Goal: Transaction & Acquisition: Purchase product/service

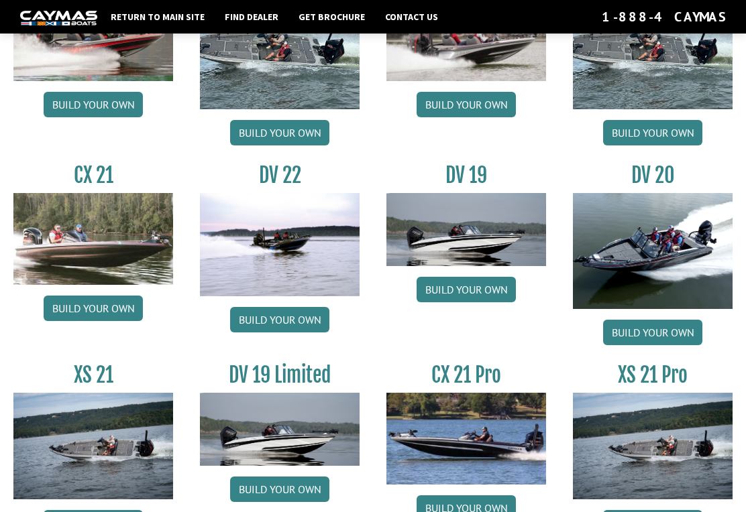
scroll to position [1412, 0]
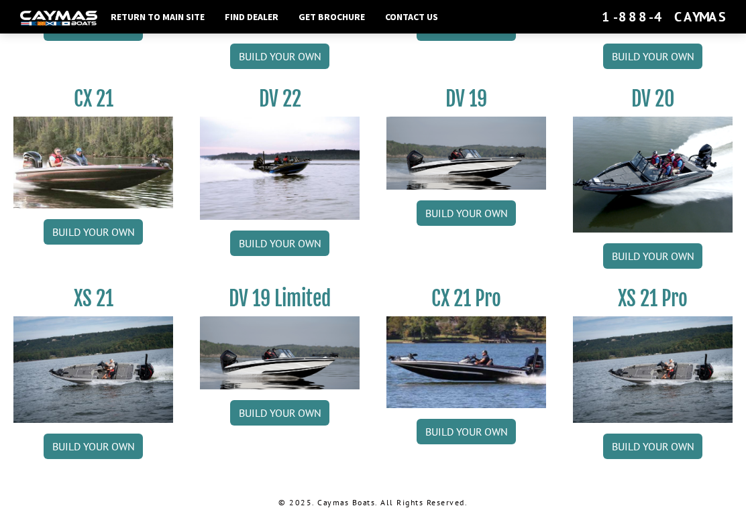
click at [688, 459] on link "Build your own" at bounding box center [652, 446] width 99 height 25
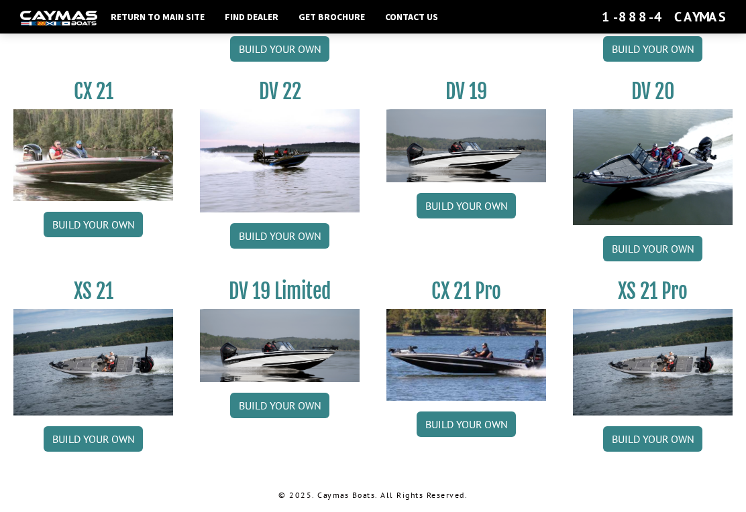
click at [68, 221] on link "Build your own" at bounding box center [93, 224] width 99 height 25
click at [655, 451] on link "Build your own" at bounding box center [652, 439] width 99 height 25
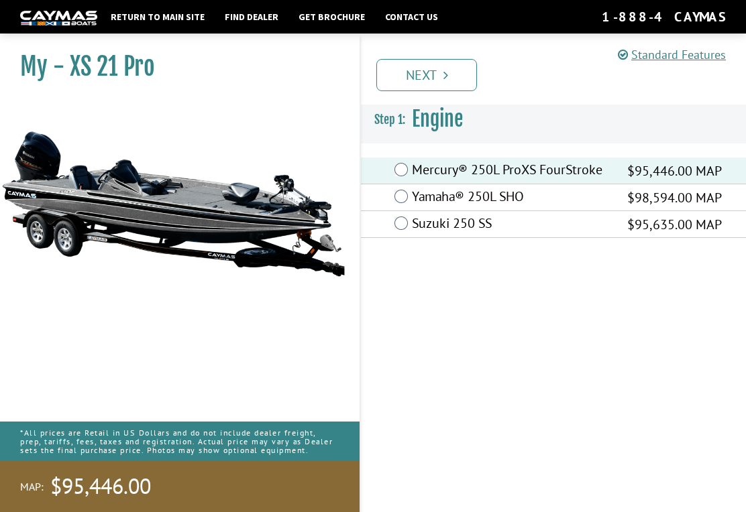
click at [415, 73] on link "Next" at bounding box center [426, 75] width 101 height 32
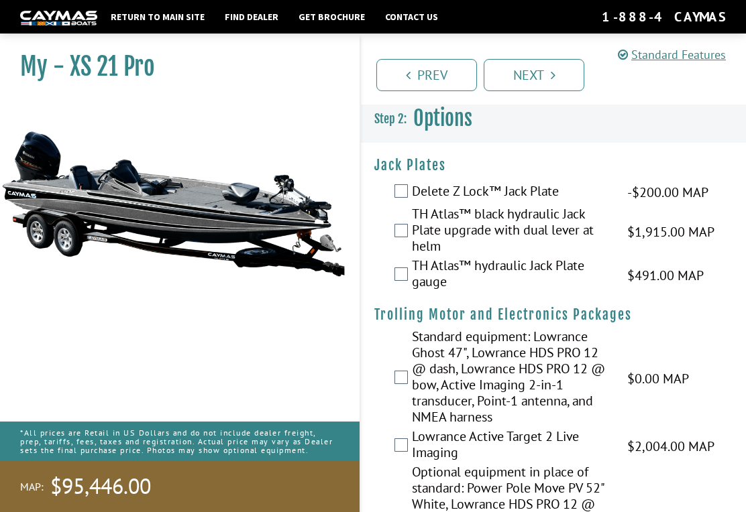
click at [412, 230] on label "TH Atlas™ black hydraulic Jack Plate upgrade with dual lever at helm" at bounding box center [511, 232] width 199 height 52
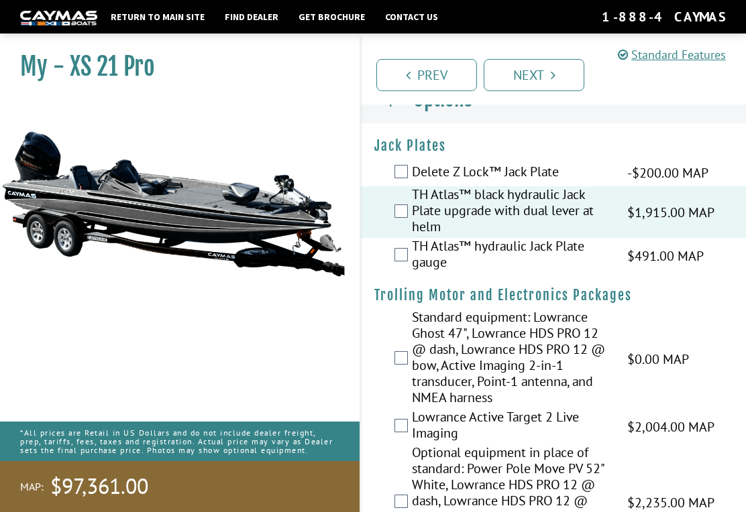
scroll to position [16, 0]
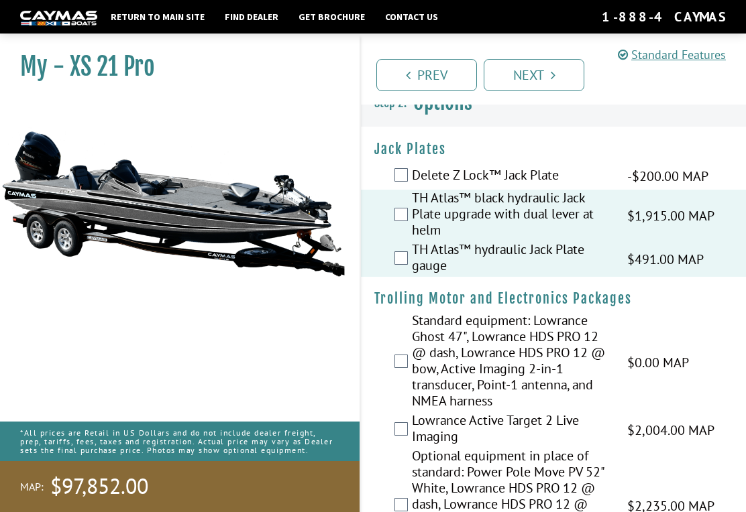
click at [414, 173] on label "Delete Z Lock™ Jack Plate" at bounding box center [511, 176] width 199 height 19
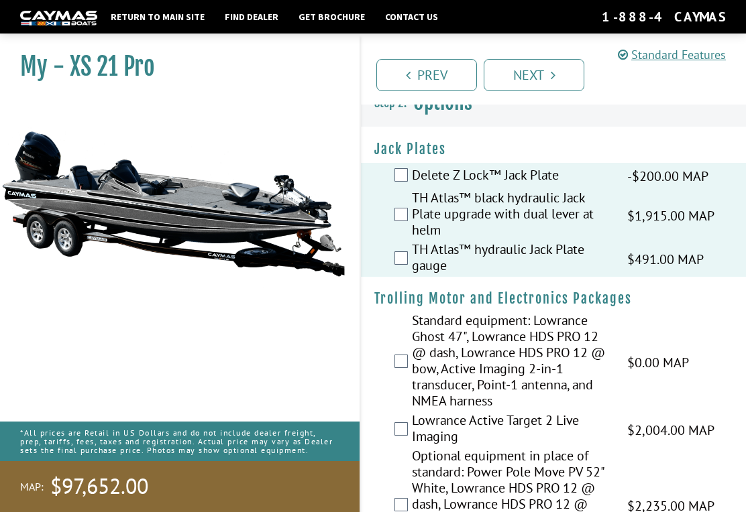
click at [392, 184] on div "Delete Z Lock™ Jack Plate -$200.00 MAP -$200.00 MSRP" at bounding box center [553, 176] width 385 height 27
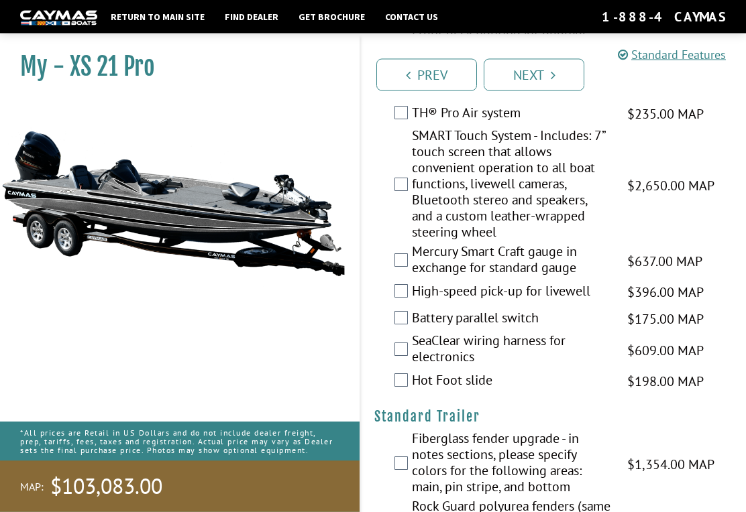
scroll to position [2530, 0]
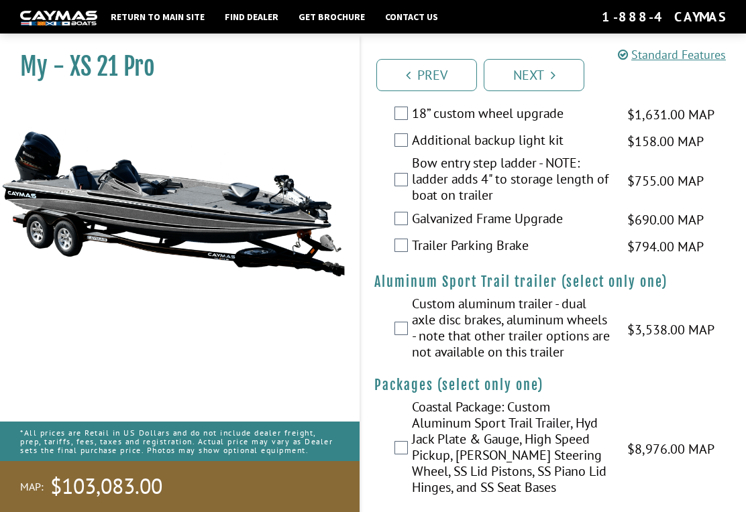
click at [552, 77] on icon "Pagination" at bounding box center [553, 74] width 5 height 13
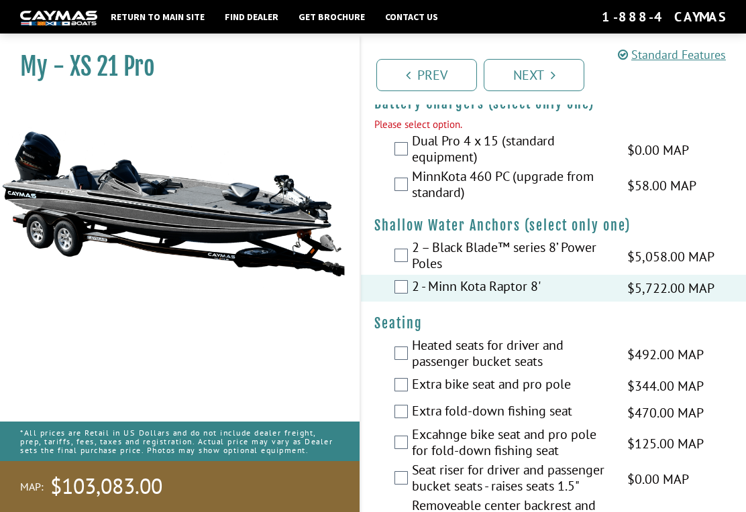
scroll to position [1302, 0]
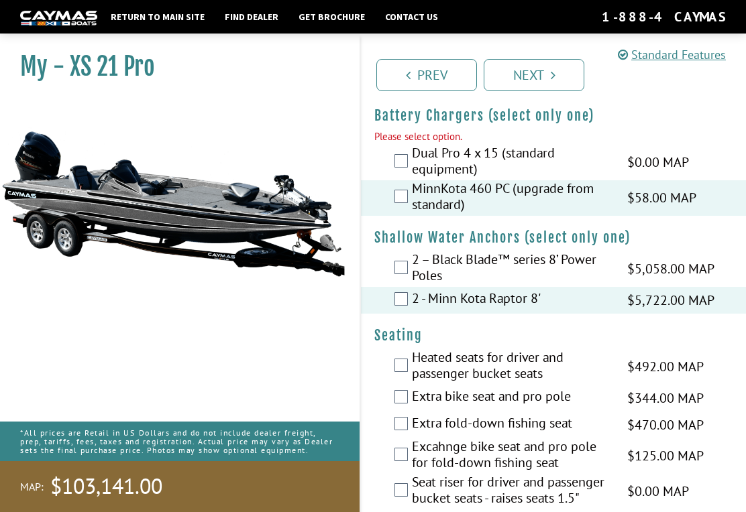
click at [575, 79] on link "Next" at bounding box center [534, 75] width 101 height 32
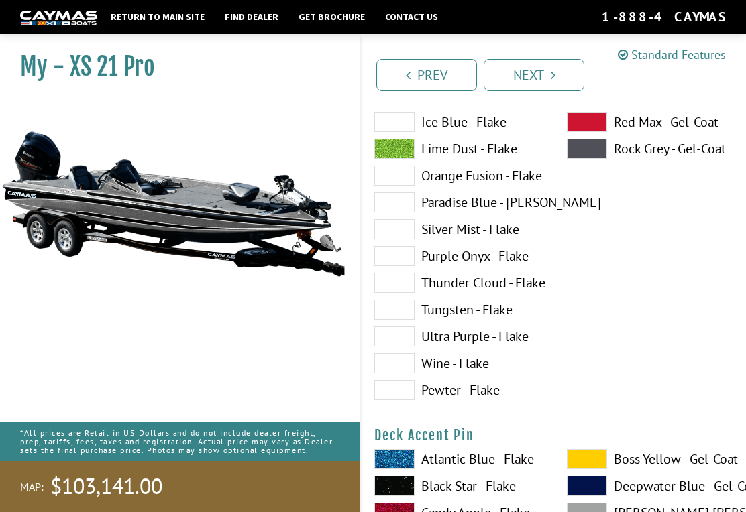
scroll to position [0, 0]
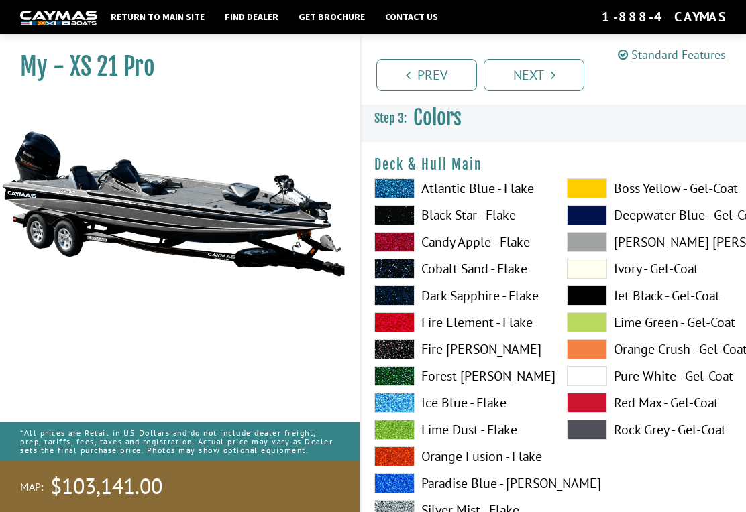
click at [404, 189] on span at bounding box center [394, 188] width 40 height 20
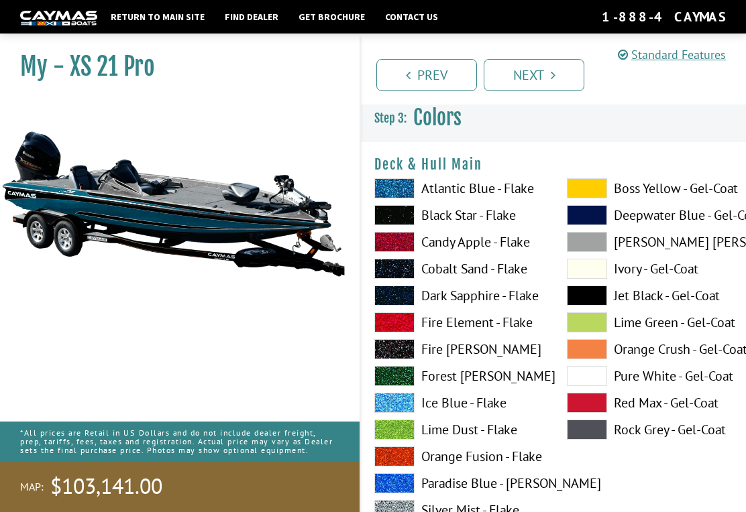
click at [396, 221] on span at bounding box center [394, 215] width 40 height 20
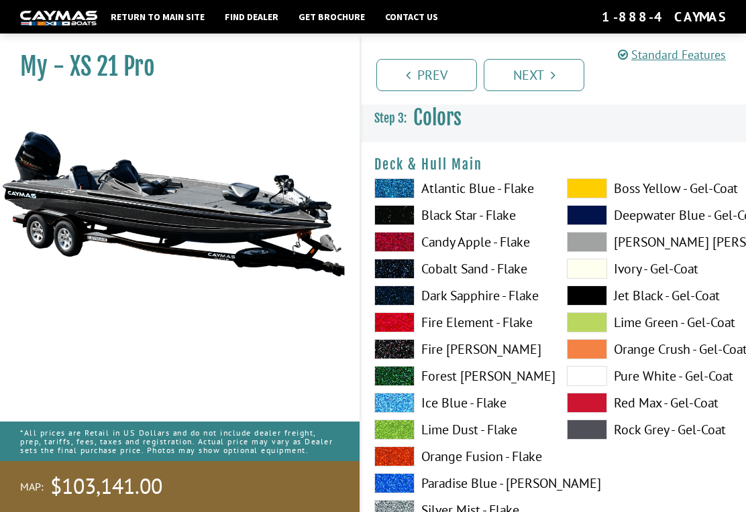
click at [398, 252] on span at bounding box center [394, 242] width 40 height 20
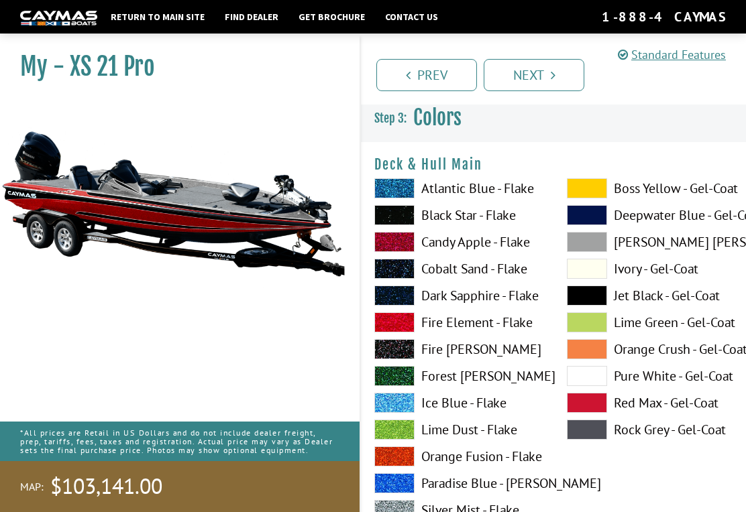
click at [401, 272] on span at bounding box center [394, 269] width 40 height 20
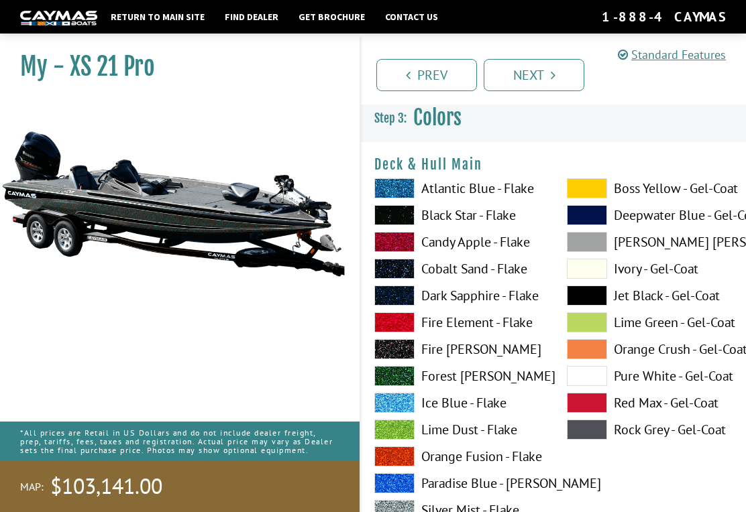
click at [400, 305] on span at bounding box center [394, 296] width 40 height 20
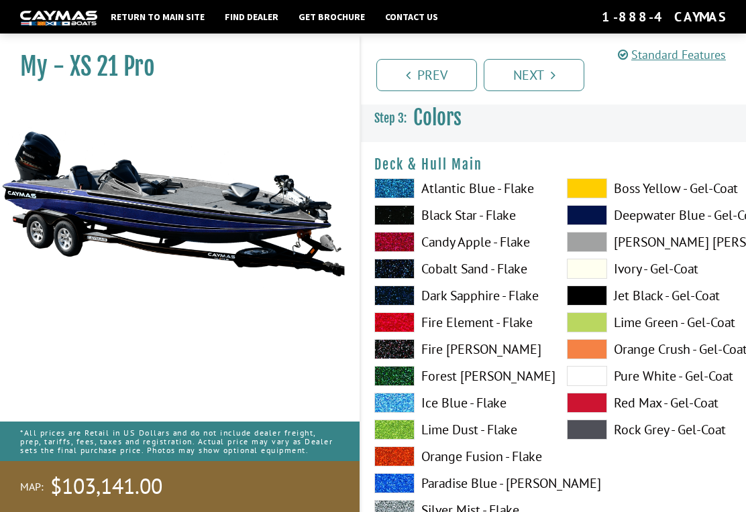
click at [404, 370] on span at bounding box center [394, 376] width 40 height 20
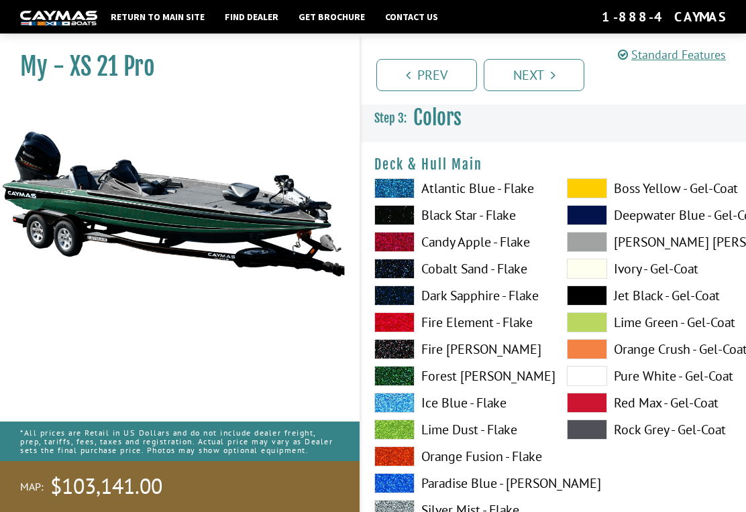
click at [406, 404] on span at bounding box center [394, 403] width 40 height 20
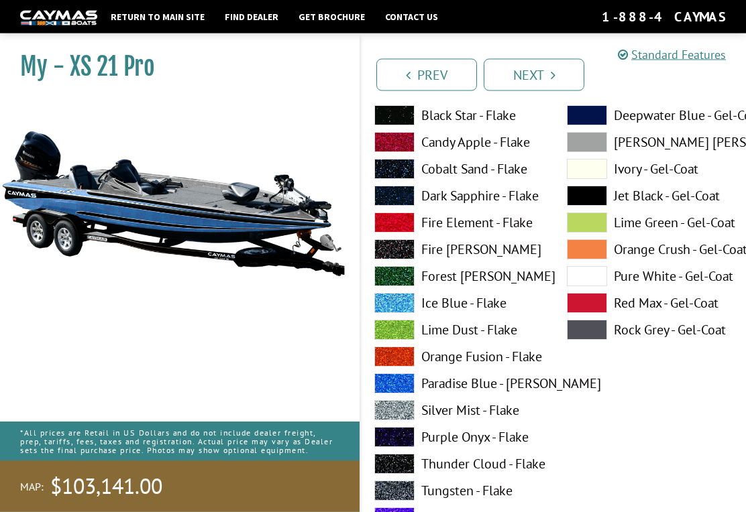
click at [404, 382] on span at bounding box center [394, 384] width 40 height 20
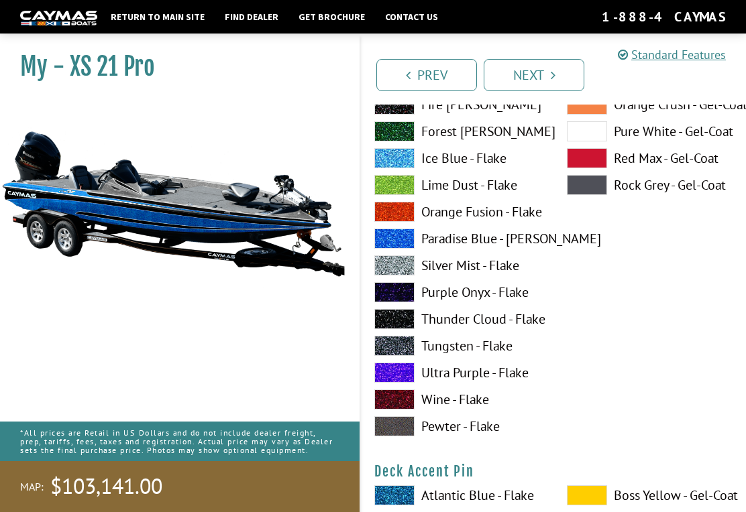
scroll to position [844, 0]
